Goal: Find specific page/section: Find specific page/section

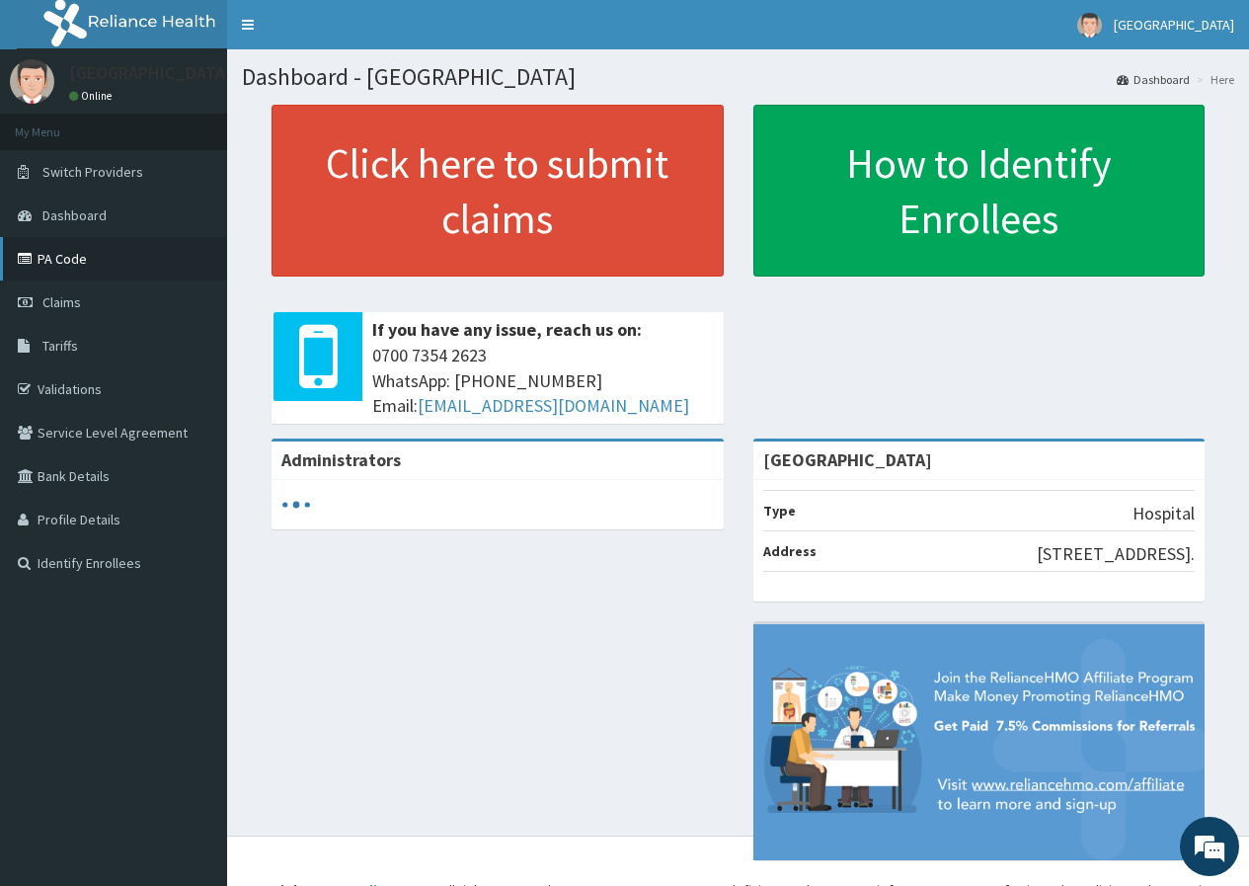
click at [72, 253] on link "PA Code" at bounding box center [113, 258] width 227 height 43
click at [66, 260] on link "PA Code" at bounding box center [113, 258] width 227 height 43
